Goal: Task Accomplishment & Management: Complete application form

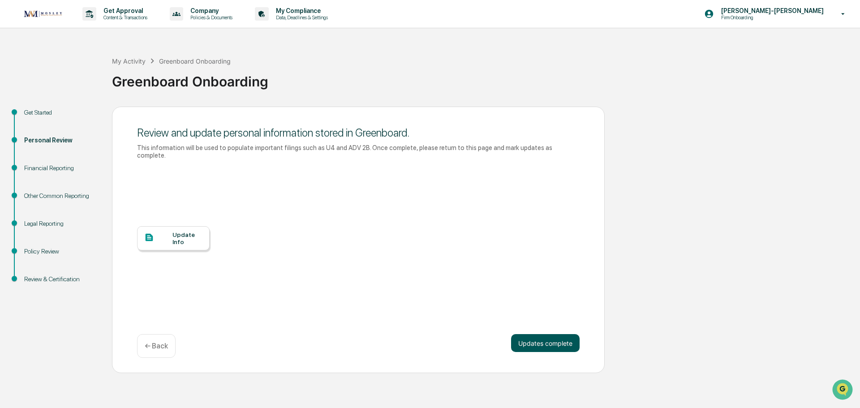
click at [534, 337] on button "Updates complete" at bounding box center [545, 343] width 69 height 18
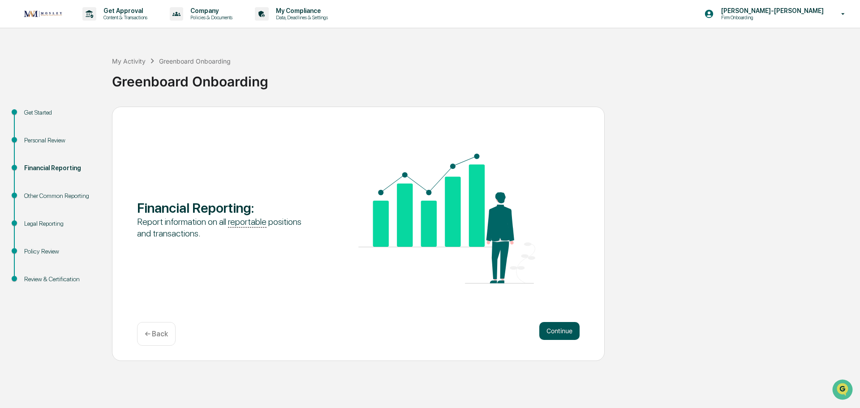
click at [565, 333] on button "Continue" at bounding box center [559, 331] width 40 height 18
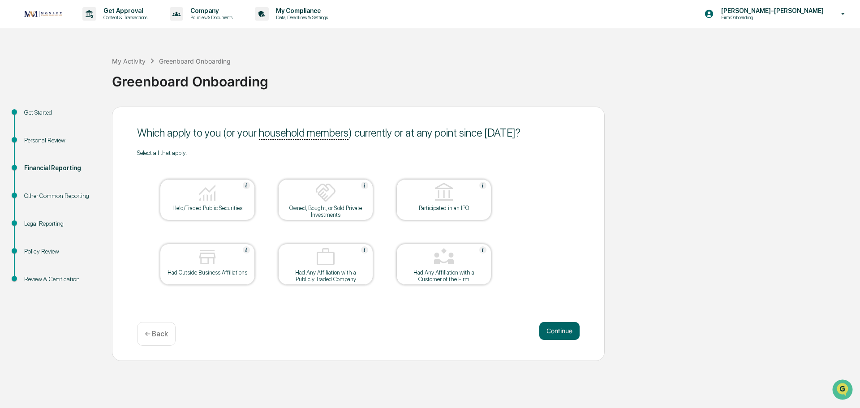
click at [216, 203] on img at bounding box center [208, 193] width 22 height 22
click at [559, 338] on button "Continue" at bounding box center [559, 331] width 40 height 18
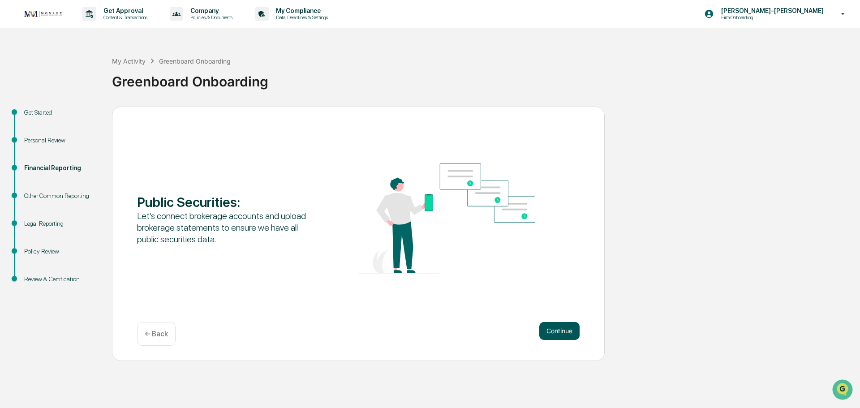
click at [545, 336] on button "Continue" at bounding box center [559, 331] width 40 height 18
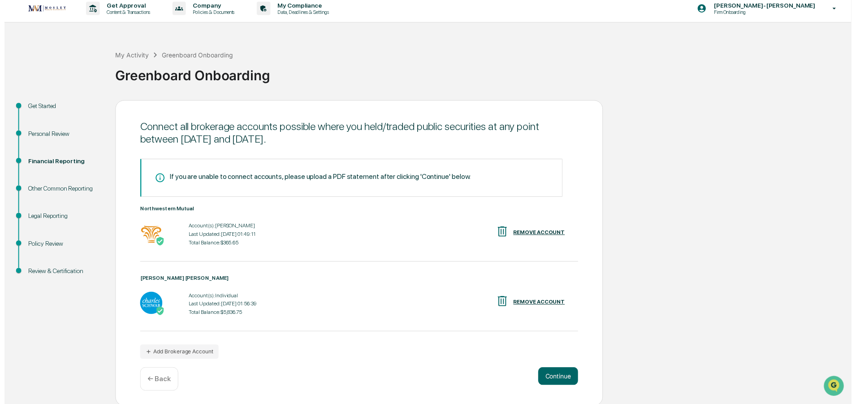
scroll to position [7, 0]
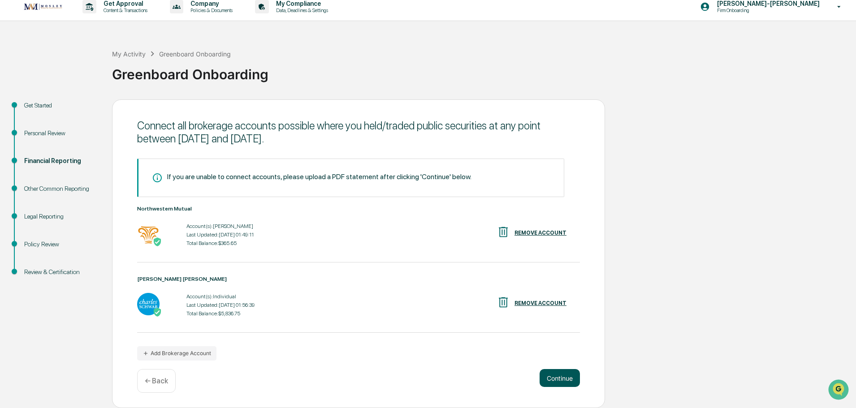
click at [555, 377] on button "Continue" at bounding box center [559, 378] width 40 height 18
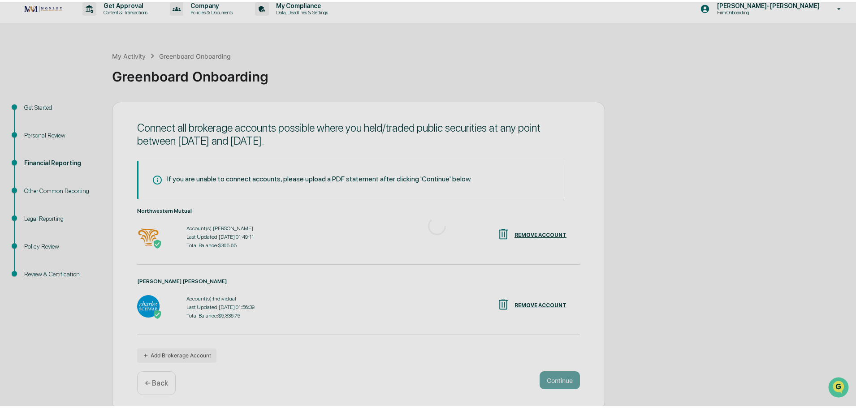
scroll to position [0, 0]
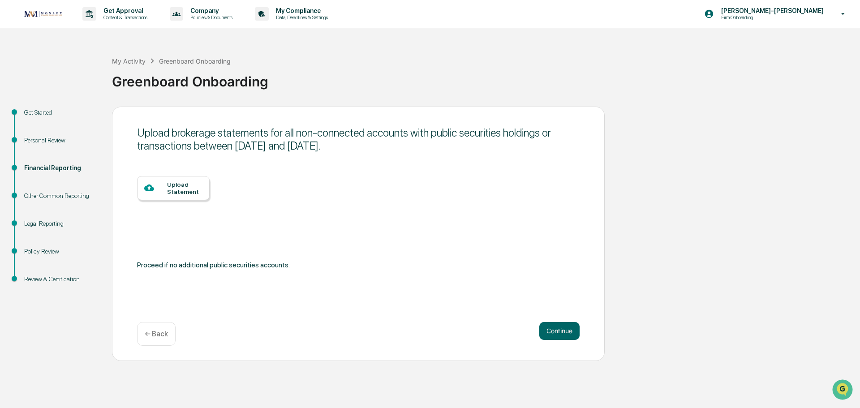
click at [181, 185] on div "Upload Statement" at bounding box center [184, 188] width 35 height 14
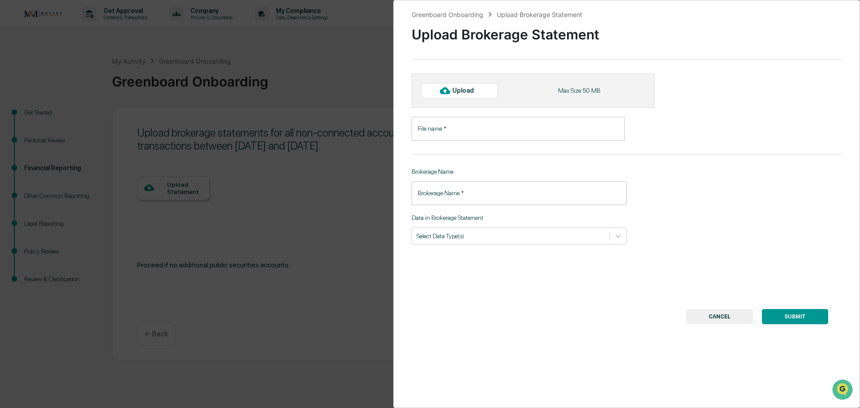
click at [477, 87] on div "Upload" at bounding box center [467, 90] width 29 height 7
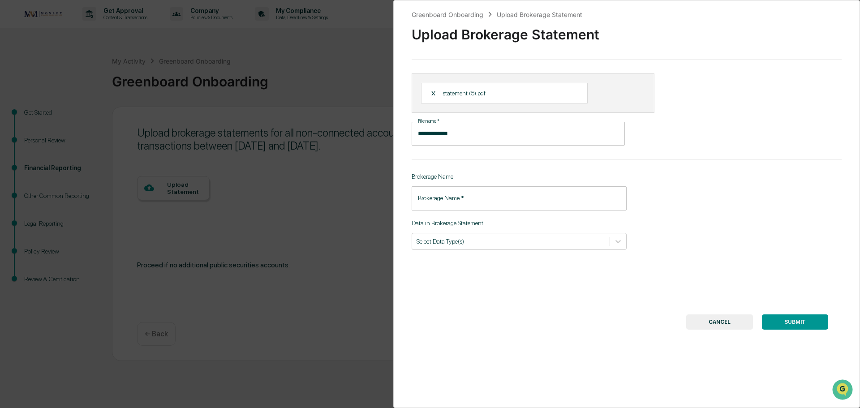
click at [454, 140] on input "**********" at bounding box center [518, 134] width 213 height 24
type input "*"
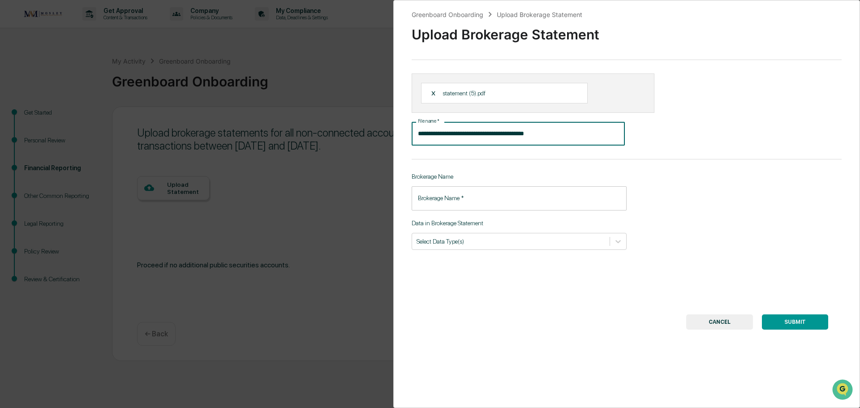
type input "**********"
click at [489, 186] on div "Brokerage Name Brokerage Name   * Brokerage Name   *" at bounding box center [519, 191] width 215 height 37
click at [489, 211] on div "**********" at bounding box center [626, 204] width 467 height 408
click at [496, 208] on input "Brokerage Name   *" at bounding box center [519, 198] width 215 height 24
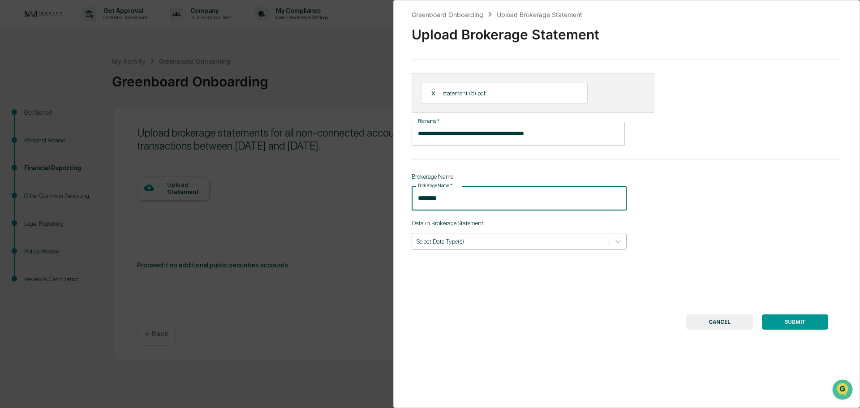
type input "********"
click at [489, 244] on div at bounding box center [511, 241] width 189 height 9
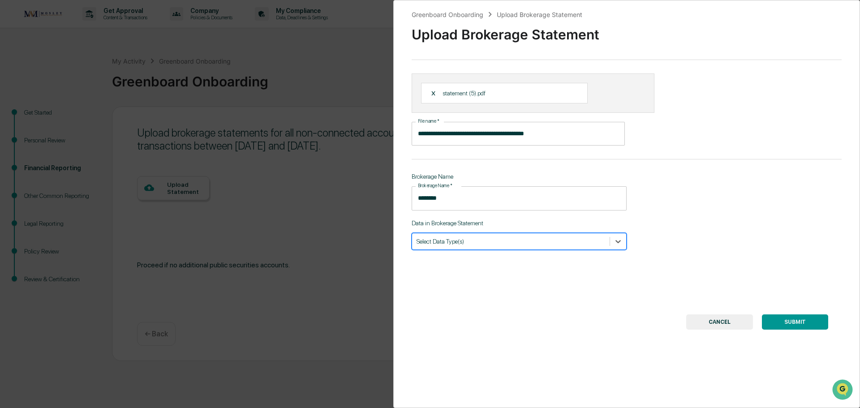
click at [442, 244] on div at bounding box center [511, 241] width 189 height 9
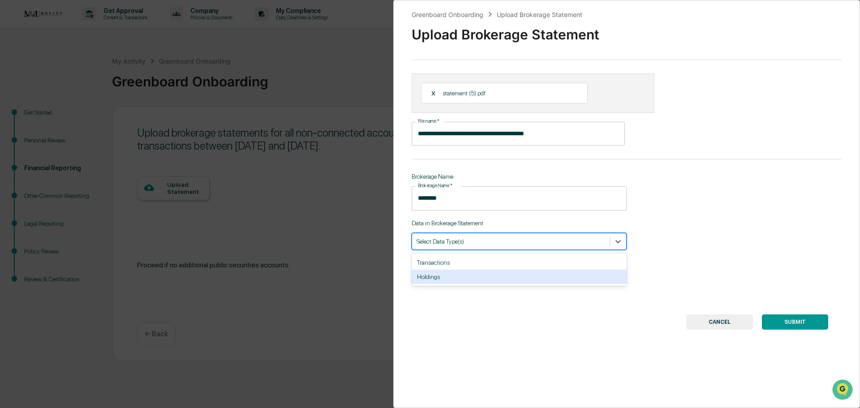
click at [435, 281] on div "Holdings" at bounding box center [519, 277] width 215 height 14
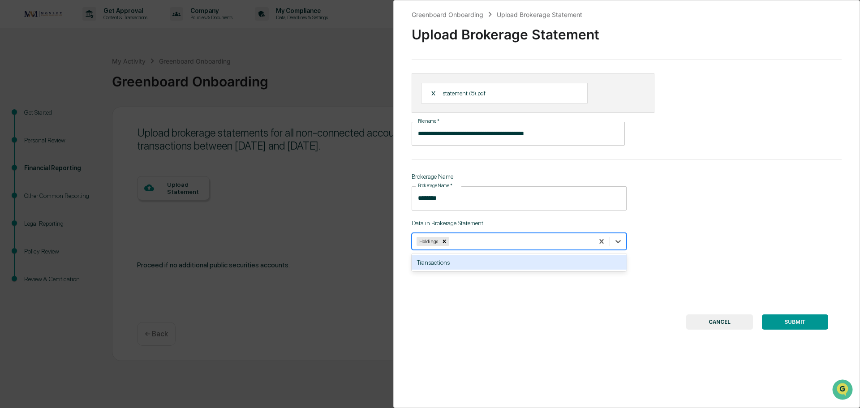
click at [504, 289] on div "**********" at bounding box center [626, 204] width 467 height 408
click at [473, 246] on div at bounding box center [520, 241] width 138 height 9
click at [449, 263] on div "Transactions" at bounding box center [519, 262] width 215 height 14
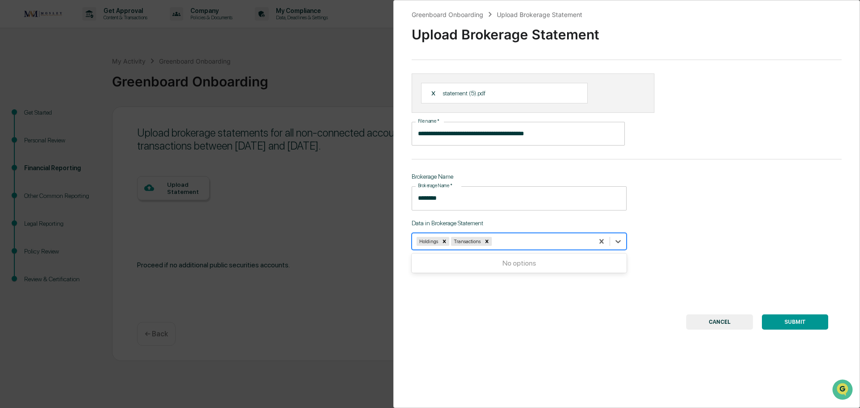
click at [810, 320] on button "SUBMIT" at bounding box center [795, 322] width 66 height 15
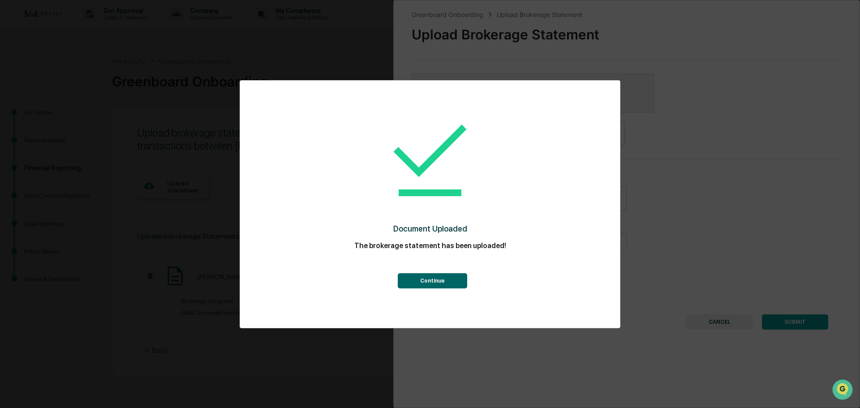
click at [430, 284] on button "Continue" at bounding box center [432, 280] width 69 height 15
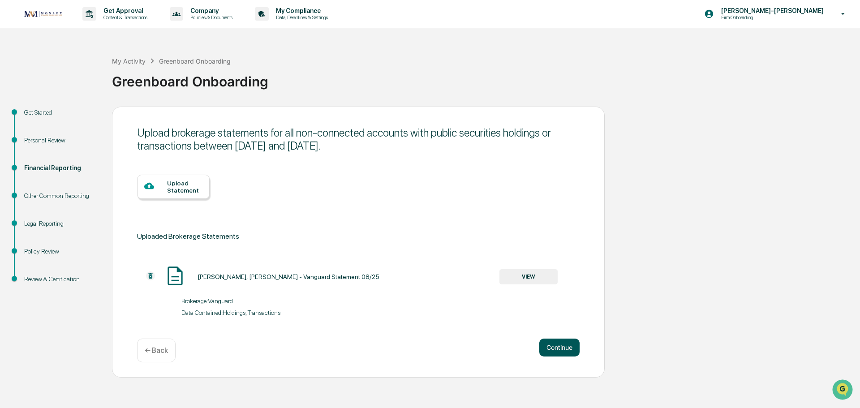
click at [553, 342] on button "Continue" at bounding box center [559, 348] width 40 height 18
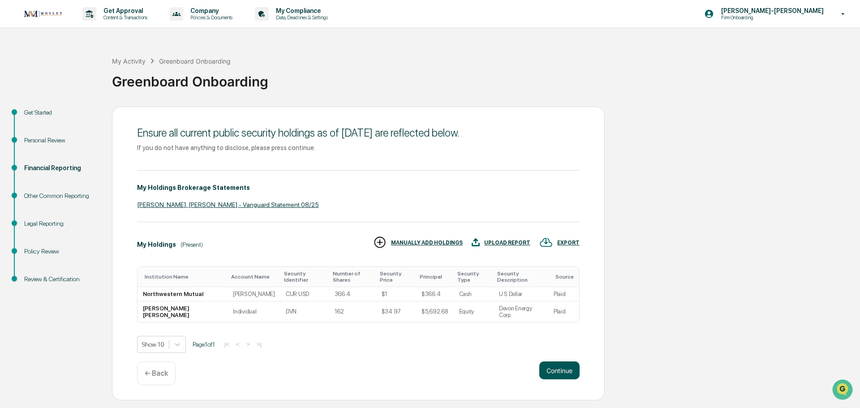
click at [543, 362] on button "Continue" at bounding box center [559, 371] width 40 height 18
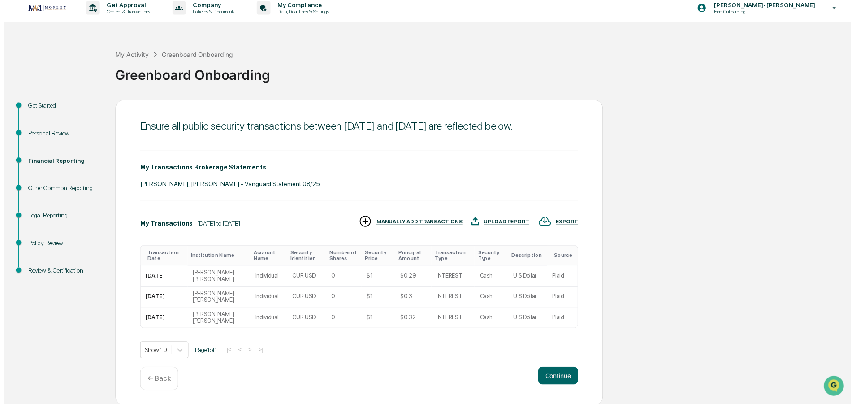
scroll to position [7, 0]
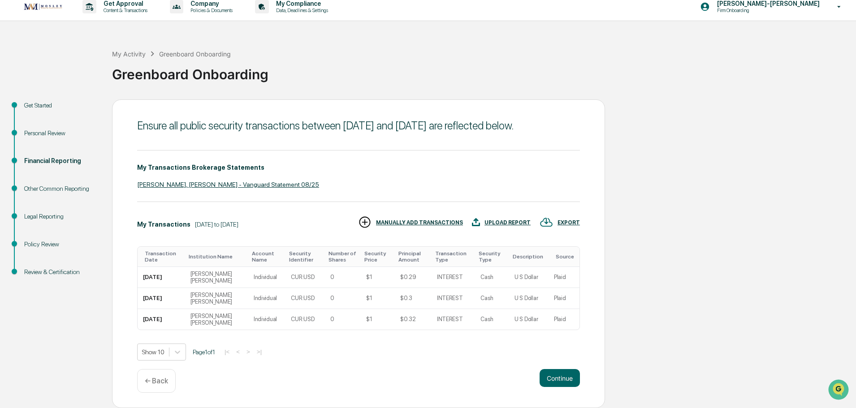
click at [560, 367] on div "Ensure all public security transactions between [DATE] and [DATE] are reflected…" at bounding box center [358, 253] width 493 height 309
click at [559, 378] on button "Continue" at bounding box center [559, 378] width 40 height 18
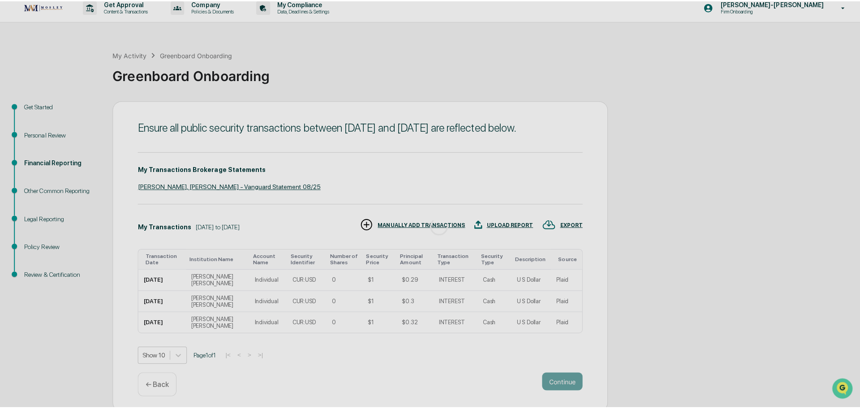
scroll to position [0, 0]
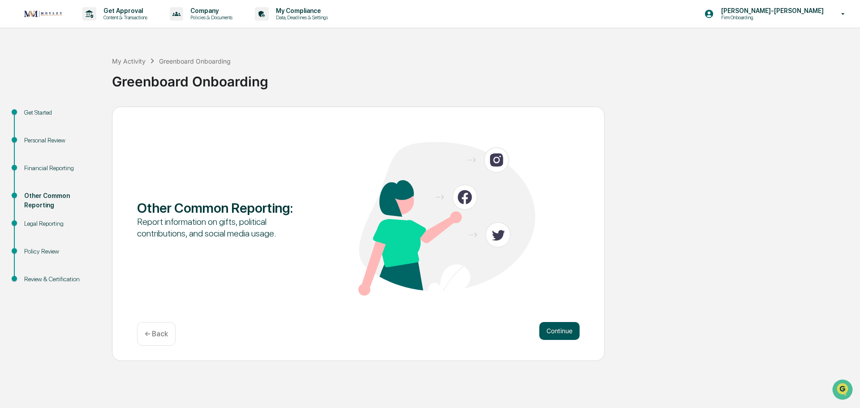
click at [567, 323] on button "Continue" at bounding box center [559, 331] width 40 height 18
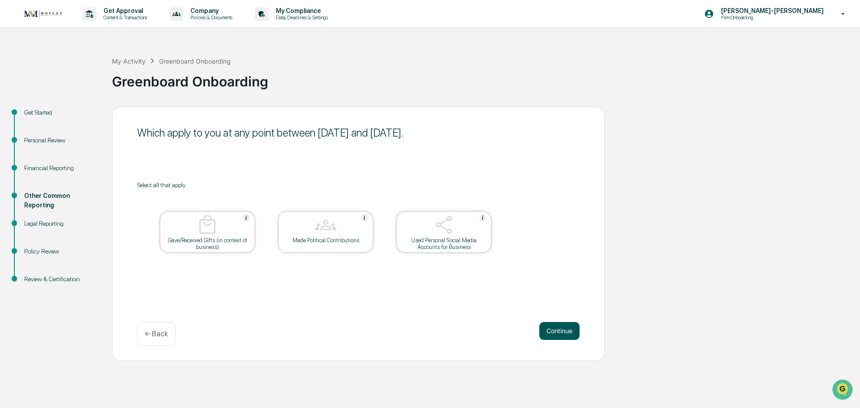
click at [564, 329] on button "Continue" at bounding box center [559, 331] width 40 height 18
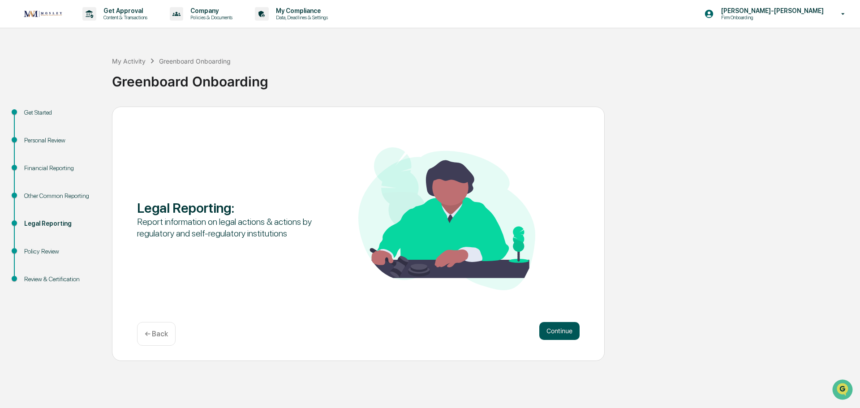
click at [555, 331] on button "Continue" at bounding box center [559, 331] width 40 height 18
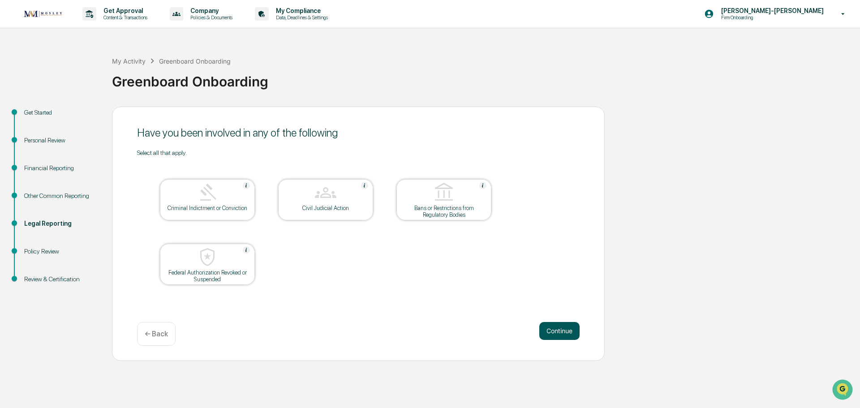
click at [565, 336] on button "Continue" at bounding box center [559, 331] width 40 height 18
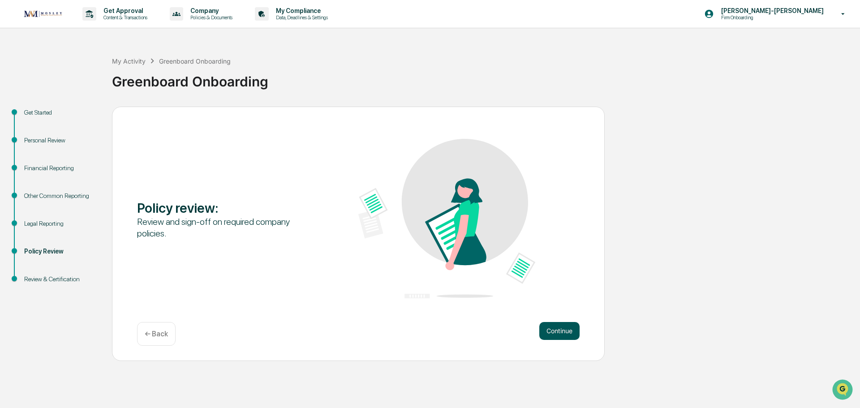
click at [552, 336] on button "Continue" at bounding box center [559, 331] width 40 height 18
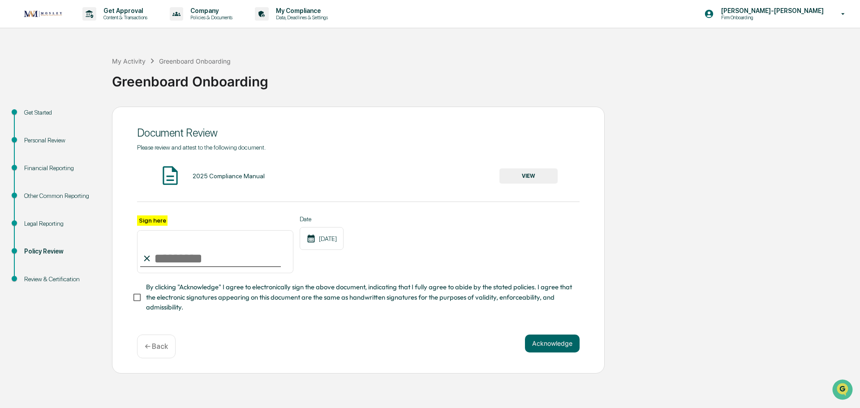
click at [171, 257] on input "Sign here" at bounding box center [215, 251] width 156 height 43
type input "**********"
click at [546, 342] on button "Acknowledge" at bounding box center [552, 344] width 55 height 18
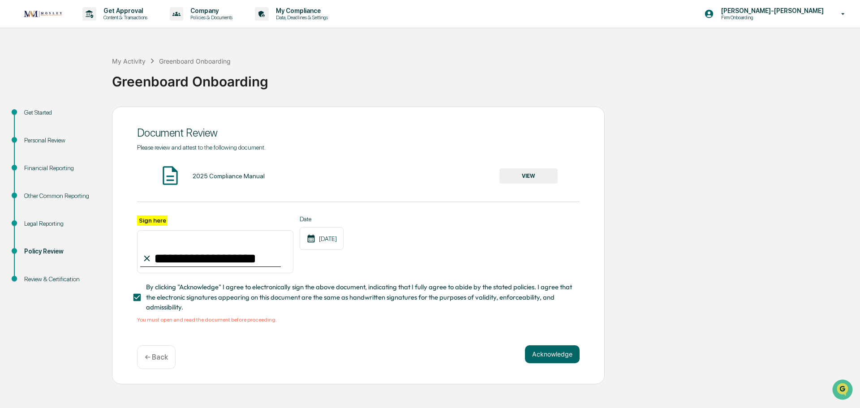
click at [244, 174] on div "2025 Compliance Manual" at bounding box center [229, 176] width 72 height 7
click at [170, 175] on img at bounding box center [170, 175] width 22 height 22
click at [527, 173] on button "VIEW" at bounding box center [529, 175] width 58 height 15
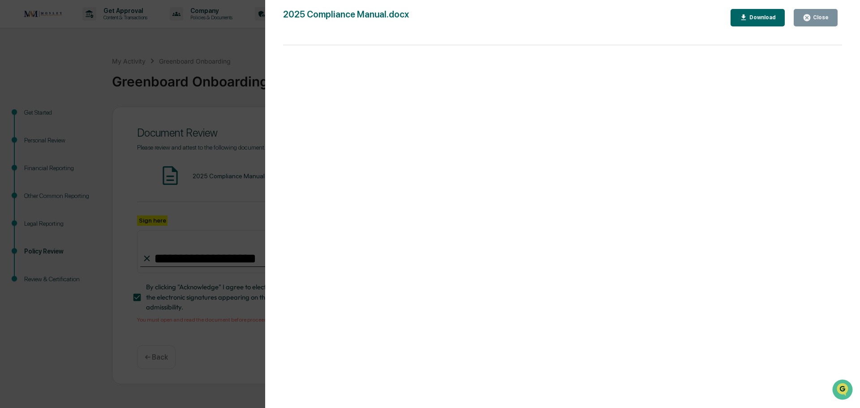
click at [808, 15] on icon "button" at bounding box center [807, 17] width 7 height 7
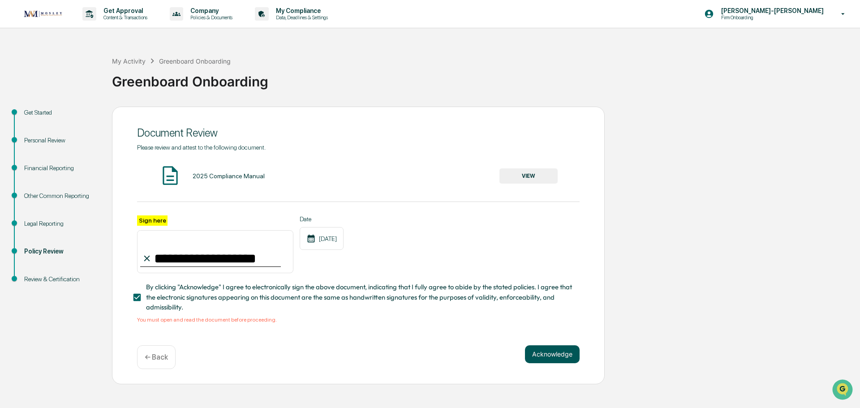
click at [547, 356] on button "Acknowledge" at bounding box center [552, 354] width 55 height 18
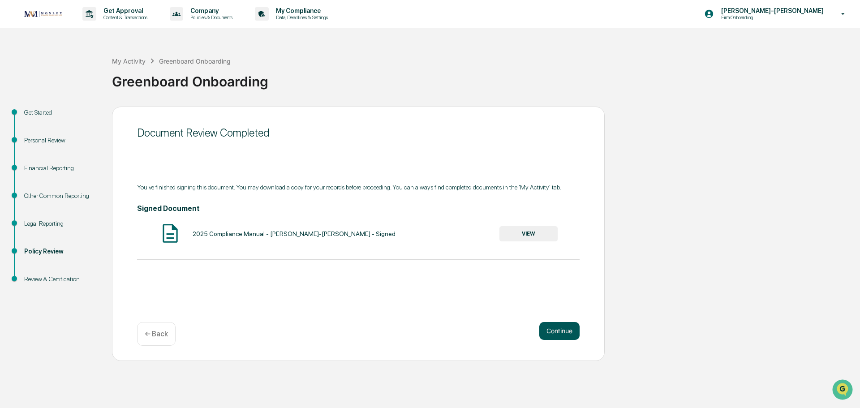
click at [566, 333] on button "Continue" at bounding box center [559, 331] width 40 height 18
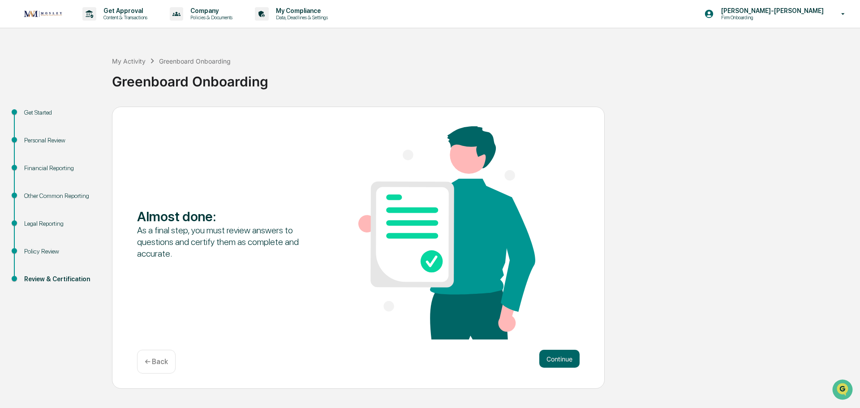
click at [559, 349] on div "Almost done : As a final step, you must review answers to questions and certify…" at bounding box center [358, 248] width 493 height 283
click at [558, 354] on button "Continue" at bounding box center [559, 359] width 40 height 18
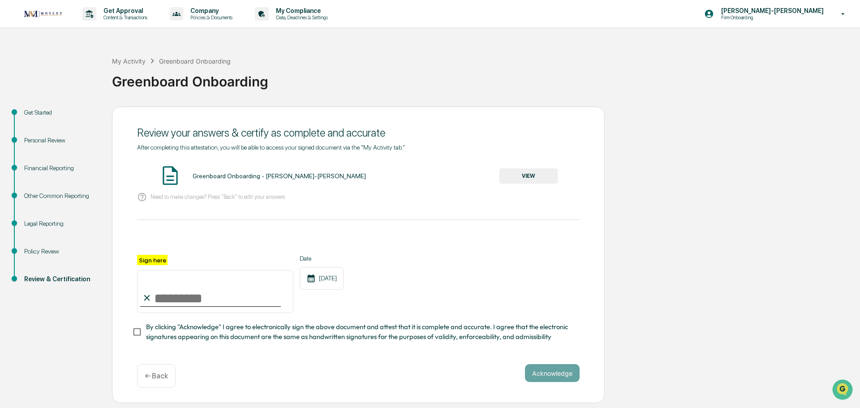
click at [528, 171] on button "VIEW" at bounding box center [529, 175] width 58 height 15
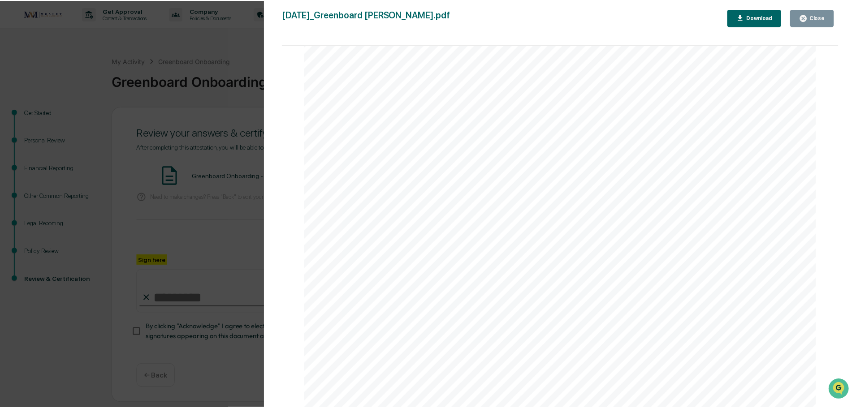
scroll to position [1613, 0]
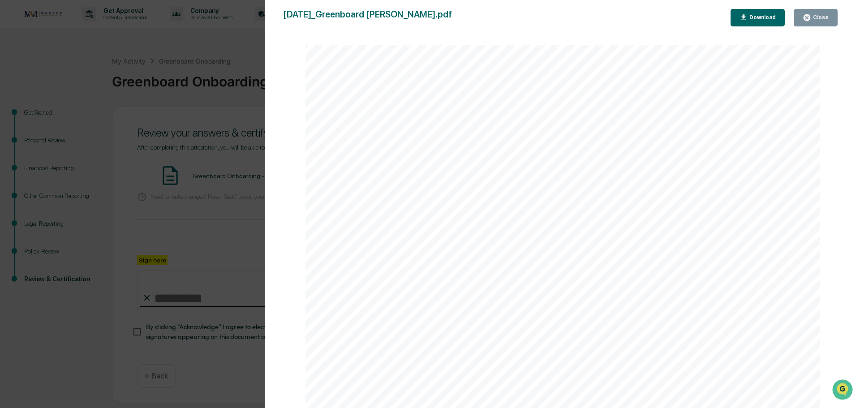
click at [823, 15] on div "Close" at bounding box center [819, 17] width 17 height 6
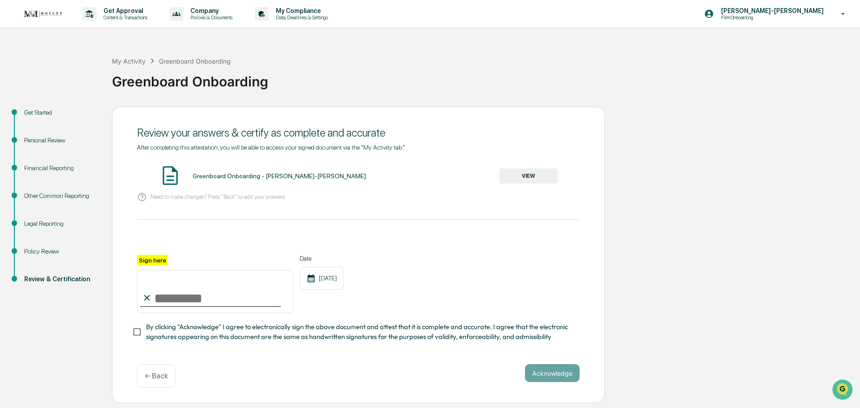
click at [171, 303] on input "Sign here" at bounding box center [215, 291] width 156 height 43
click at [171, 302] on input "Sign here" at bounding box center [215, 291] width 156 height 43
type input "**********"
click at [188, 333] on span "By clicking "Acknowledge" I agree to electronically sign the above document and…" at bounding box center [359, 332] width 427 height 20
click at [554, 365] on div "**********" at bounding box center [358, 255] width 493 height 297
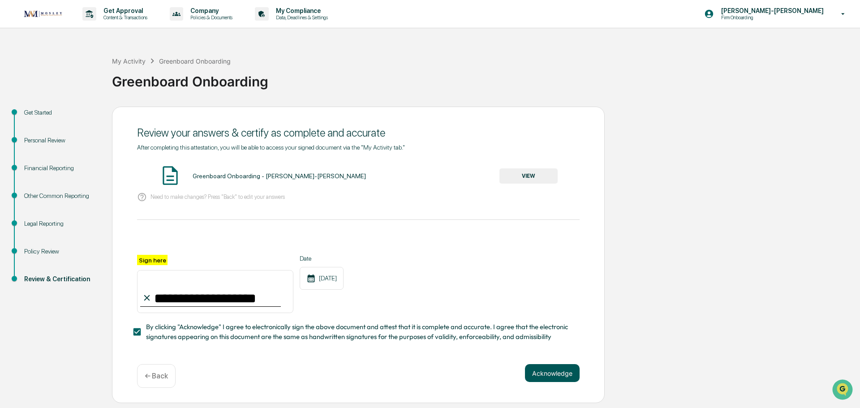
click at [552, 373] on button "Acknowledge" at bounding box center [552, 373] width 55 height 18
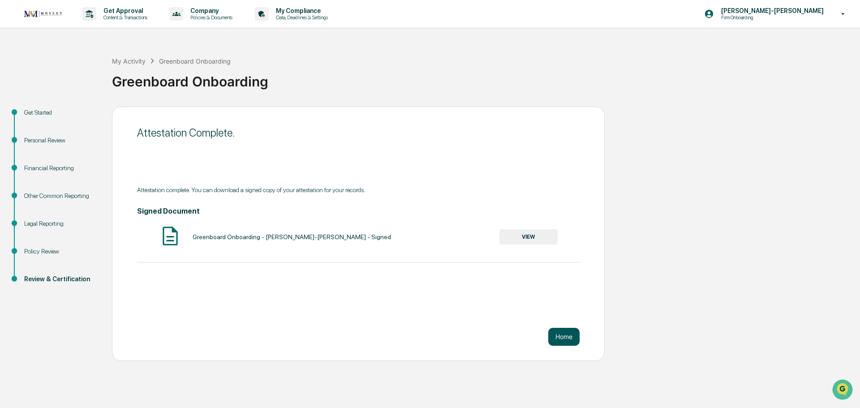
click at [552, 333] on button "Home" at bounding box center [563, 337] width 31 height 18
